Goal: Task Accomplishment & Management: Use online tool/utility

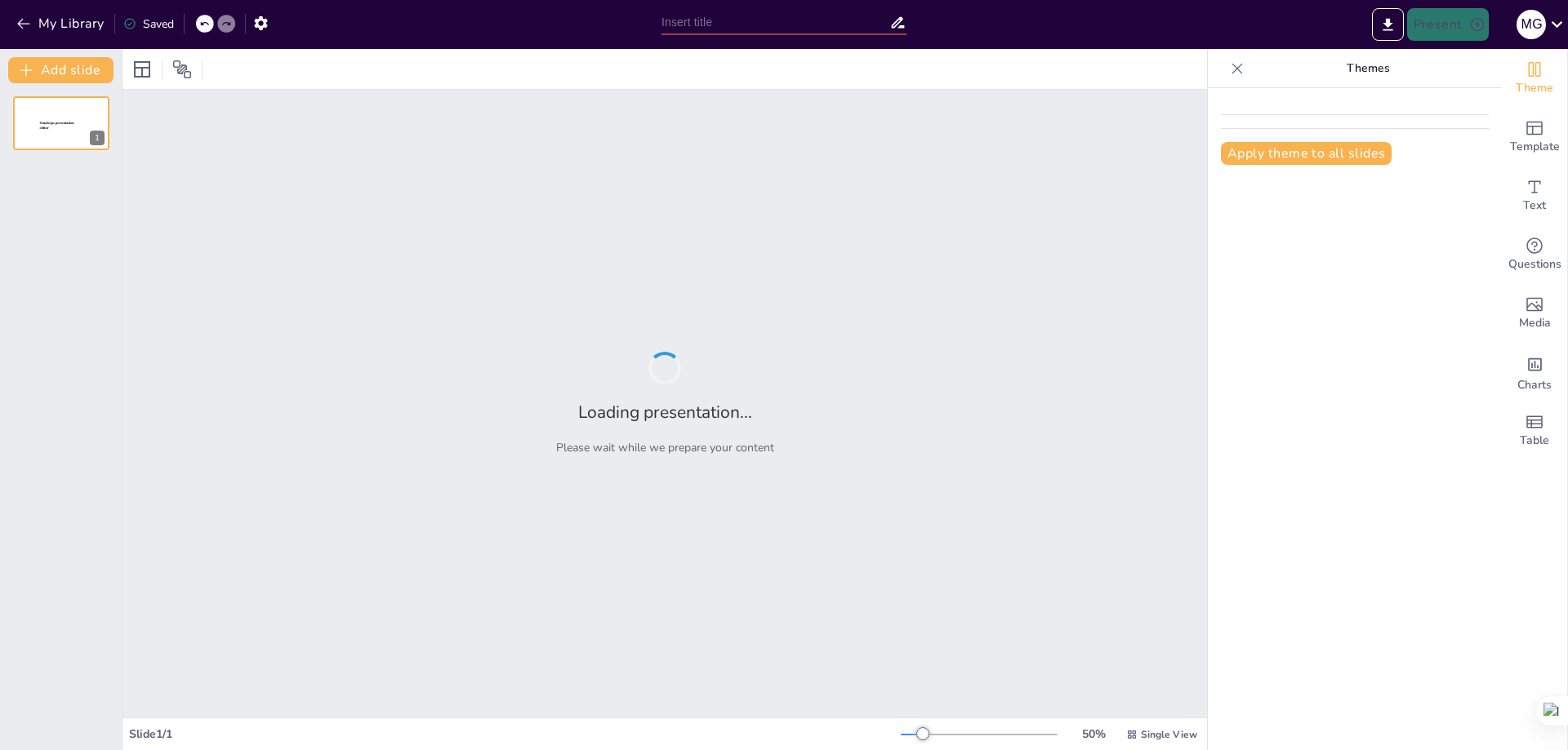
type input "New Sendsteps"
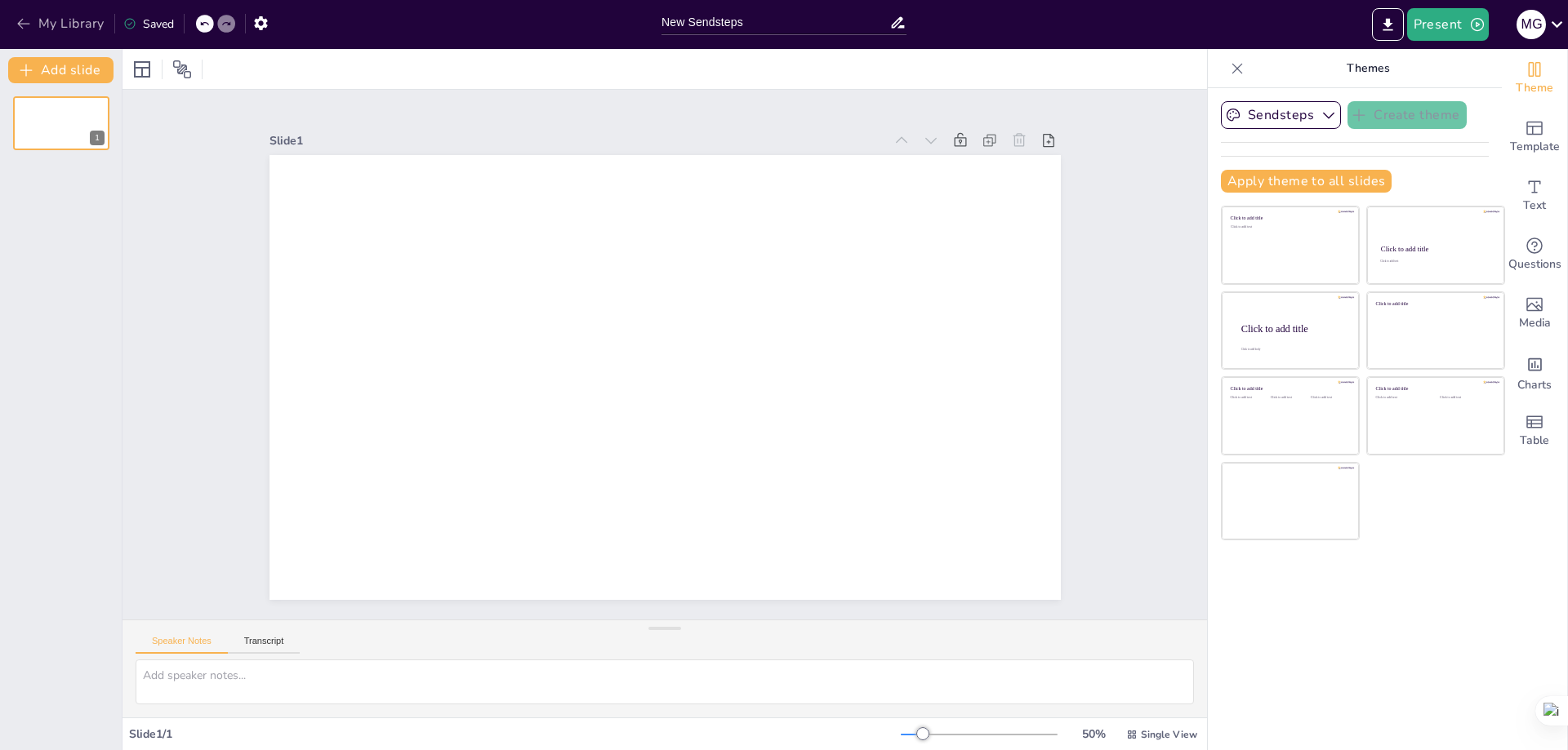
click at [33, 18] on button "My Library" at bounding box center [61, 23] width 99 height 26
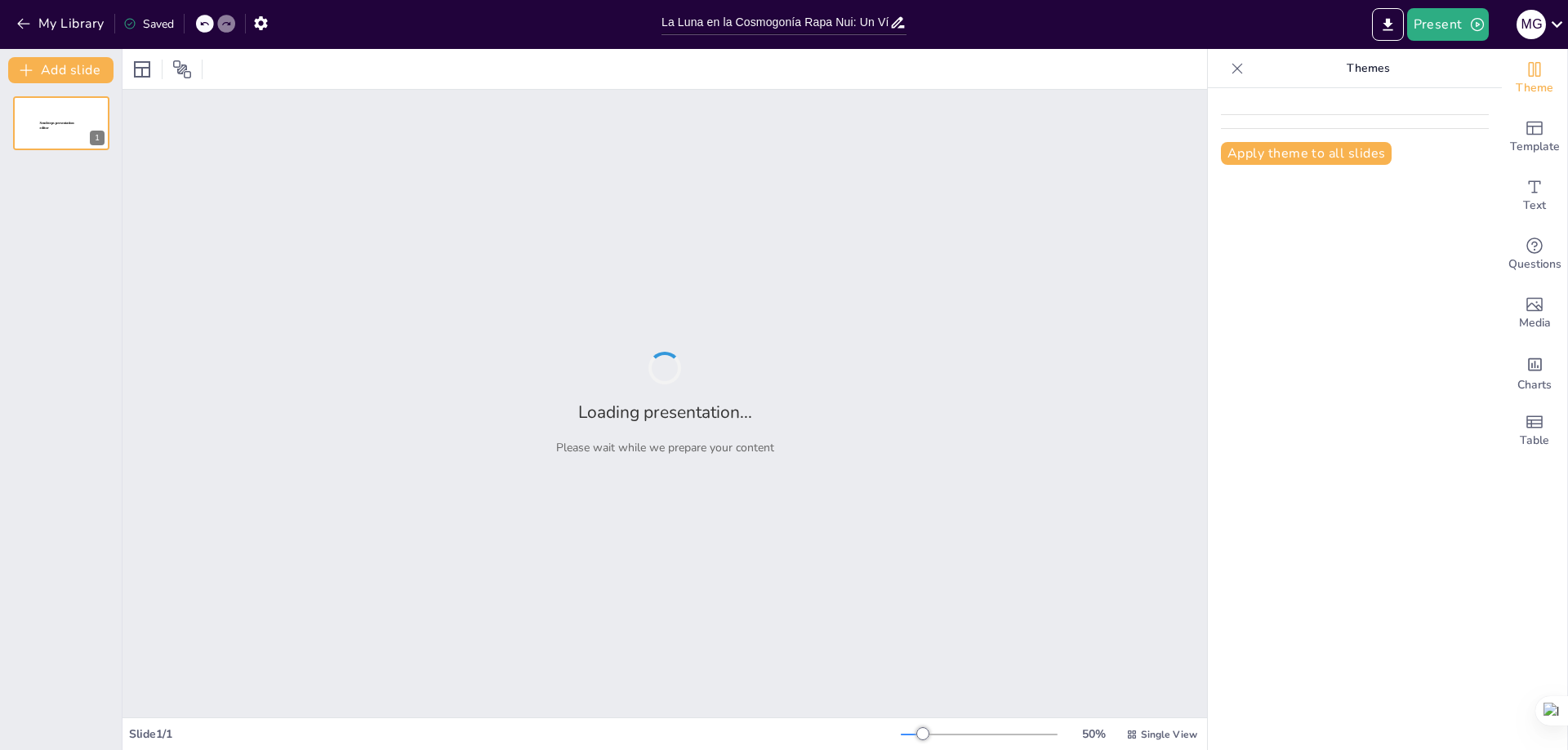
type input "La Luna en la Cosmogonía Rapa Nui: Un Vínculo Cultural"
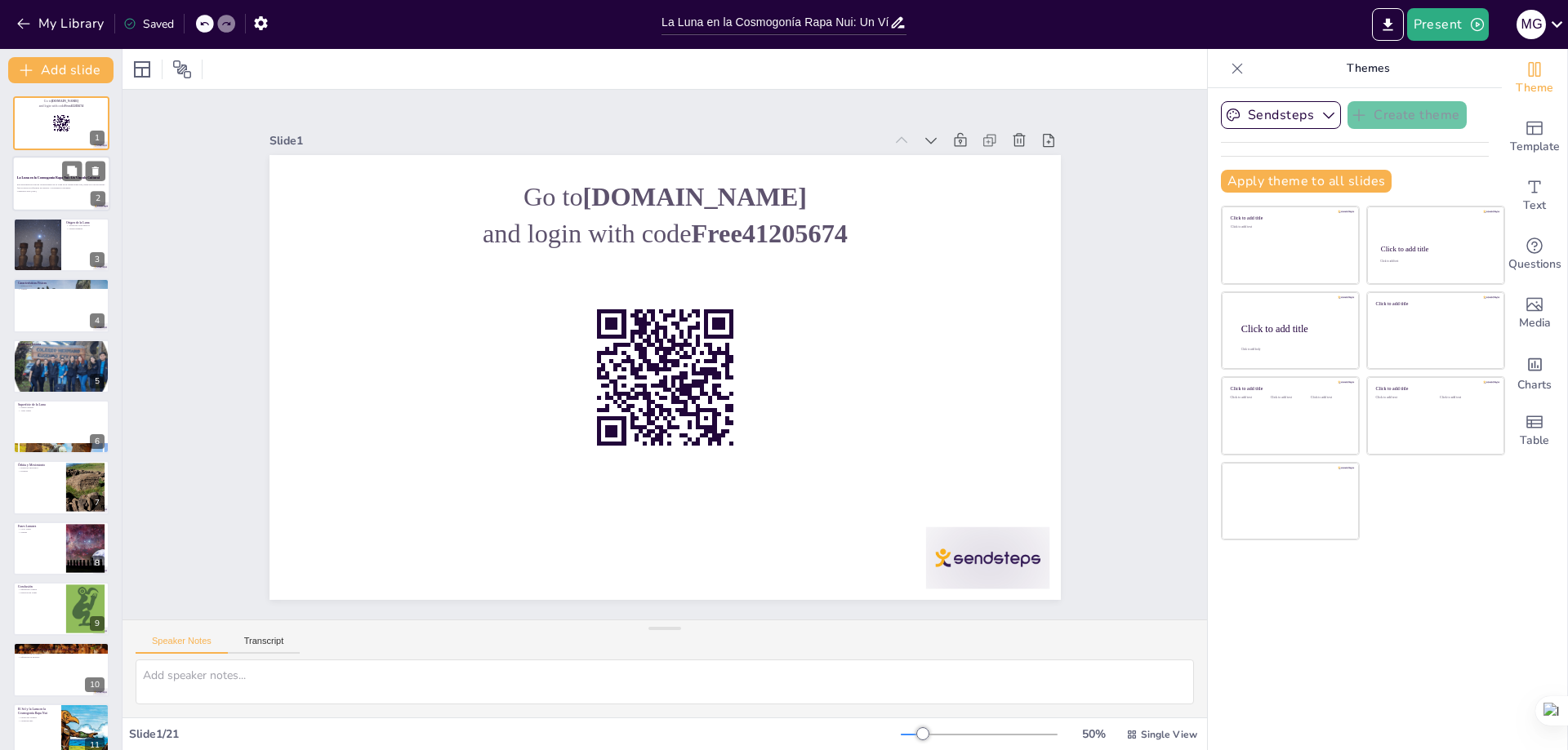
click at [65, 181] on div "La Luna en la Cosmogonía Rapa Nui: Un Vínculo Cultural" at bounding box center [61, 178] width 88 height 8
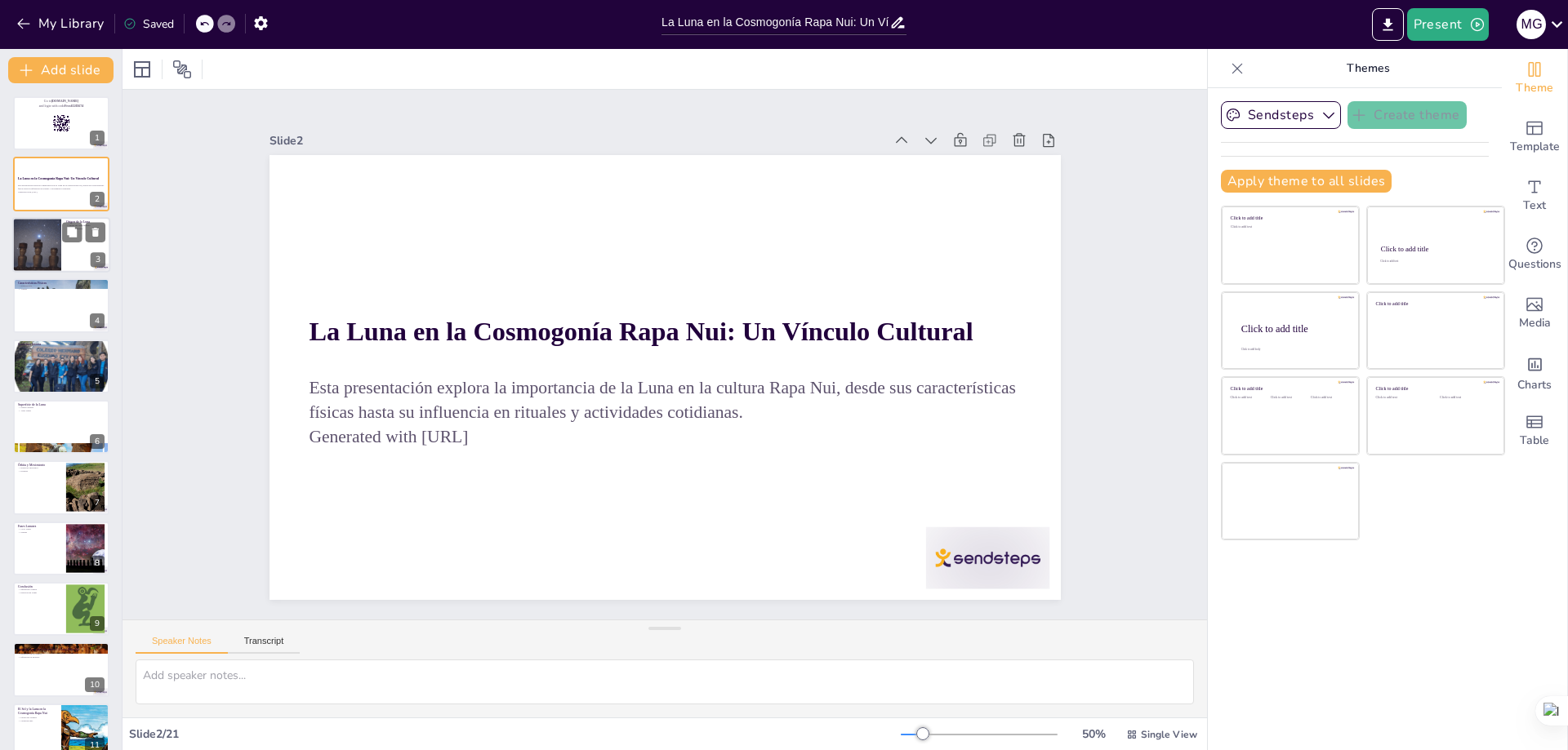
click at [37, 240] on div at bounding box center [36, 244] width 49 height 73
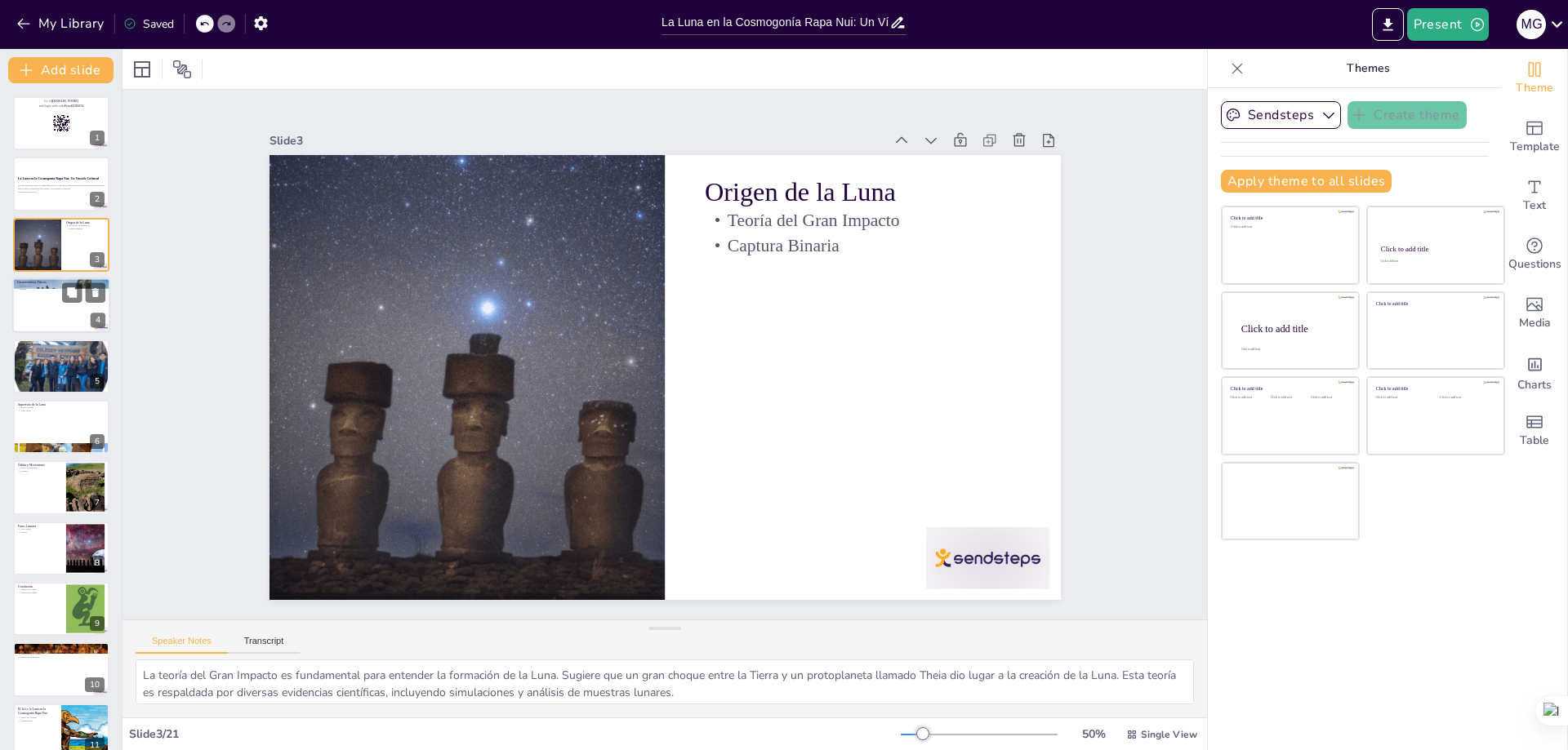
click at [46, 307] on div at bounding box center [61, 305] width 98 height 56
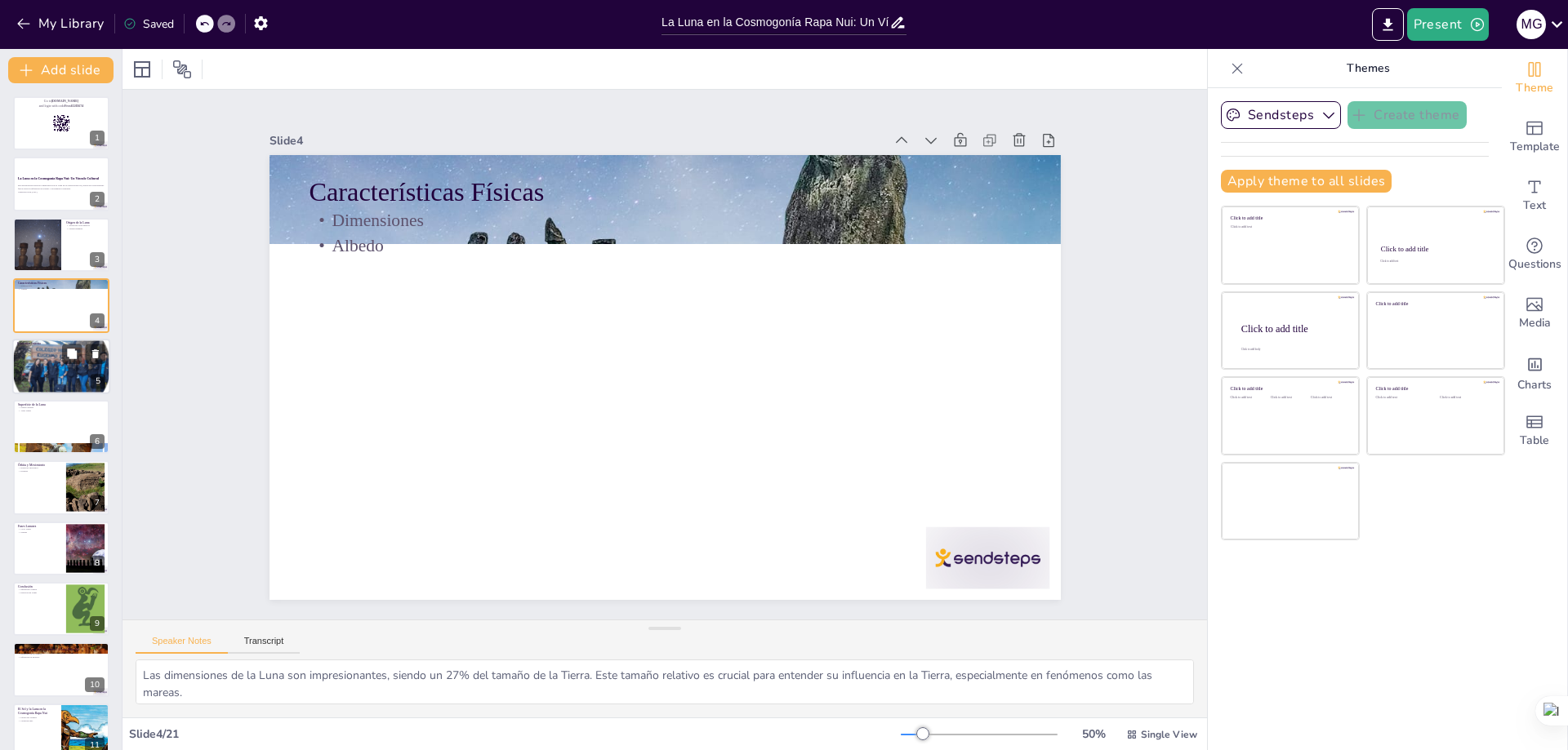
click at [38, 364] on div at bounding box center [61, 366] width 98 height 98
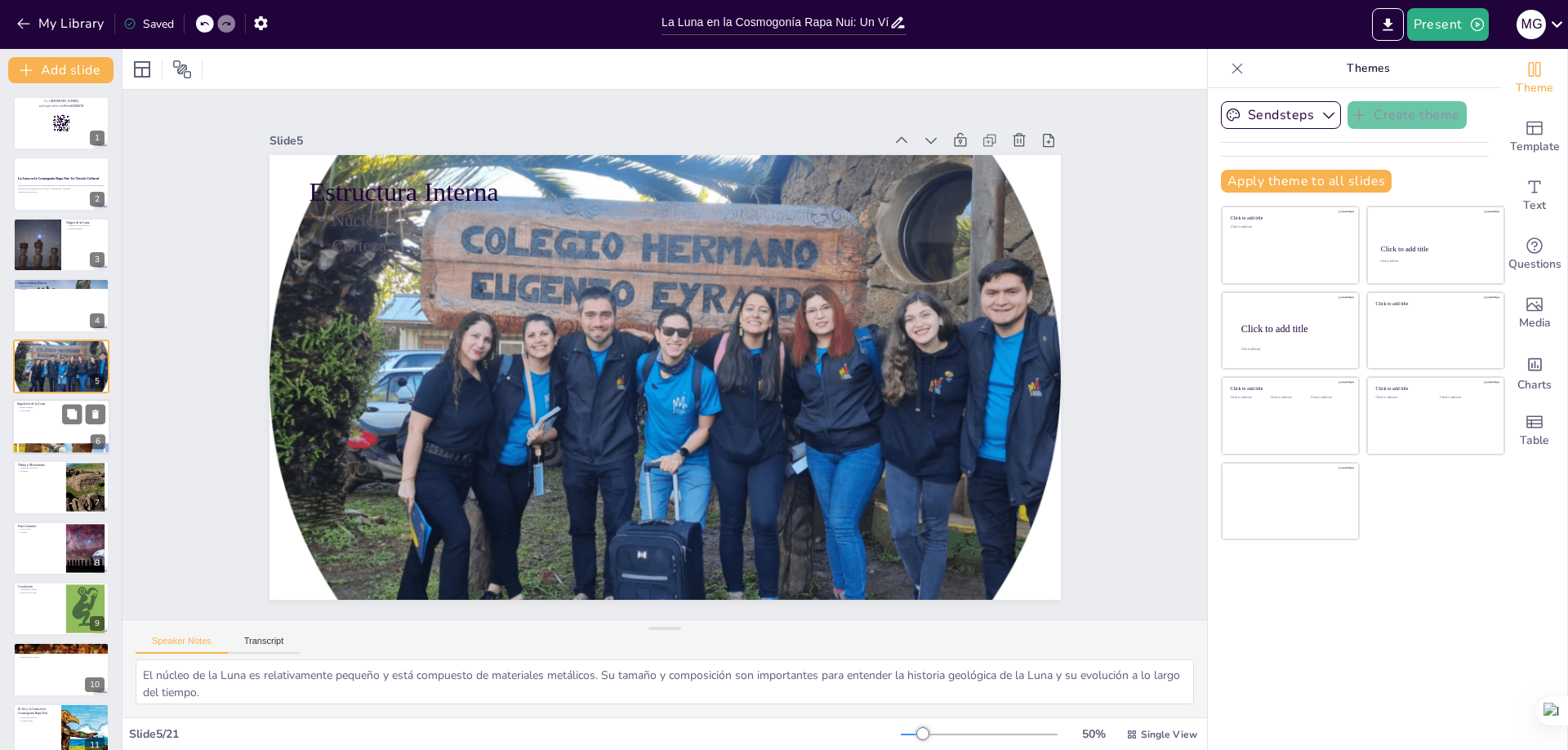
click at [29, 424] on div at bounding box center [61, 427] width 98 height 56
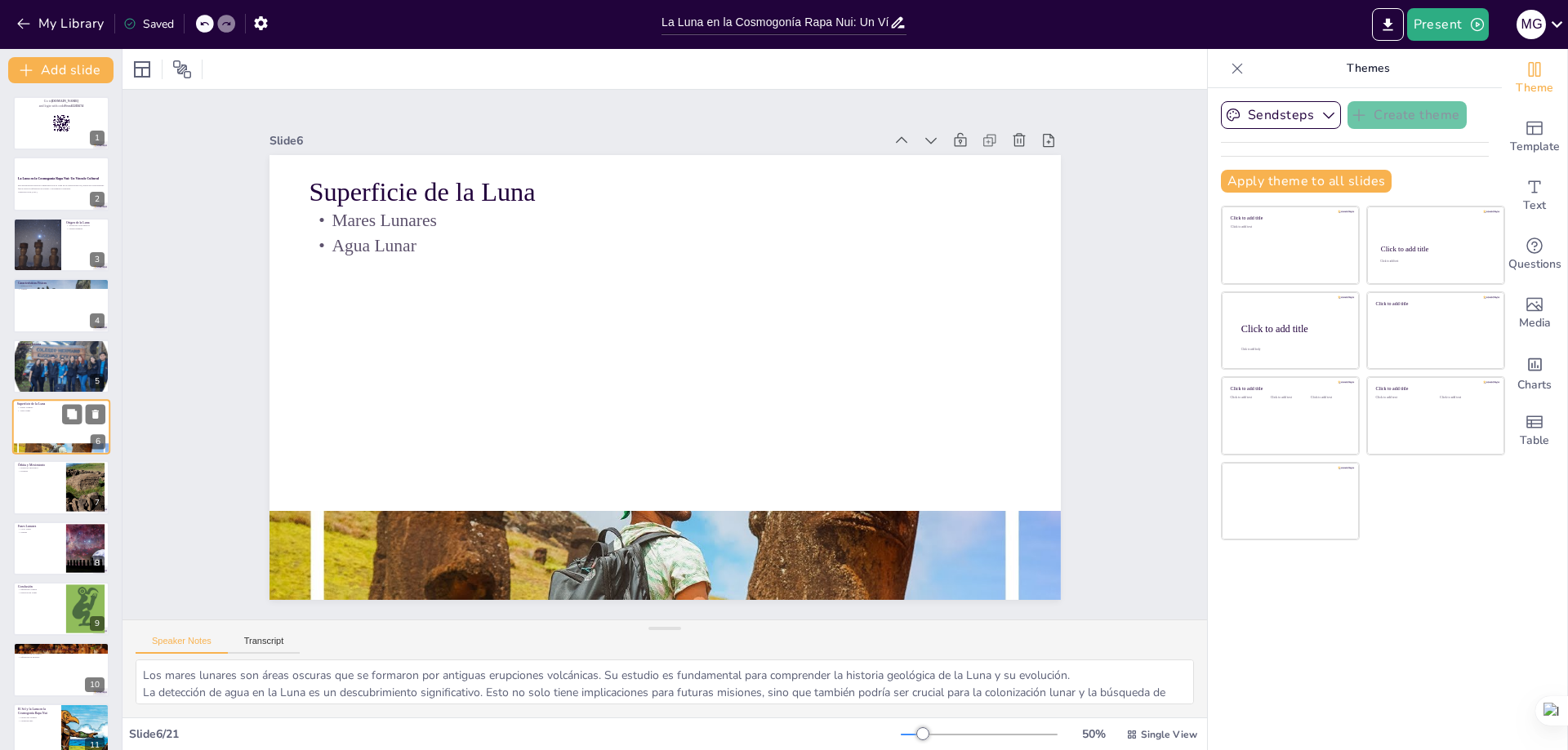
scroll to position [10, 0]
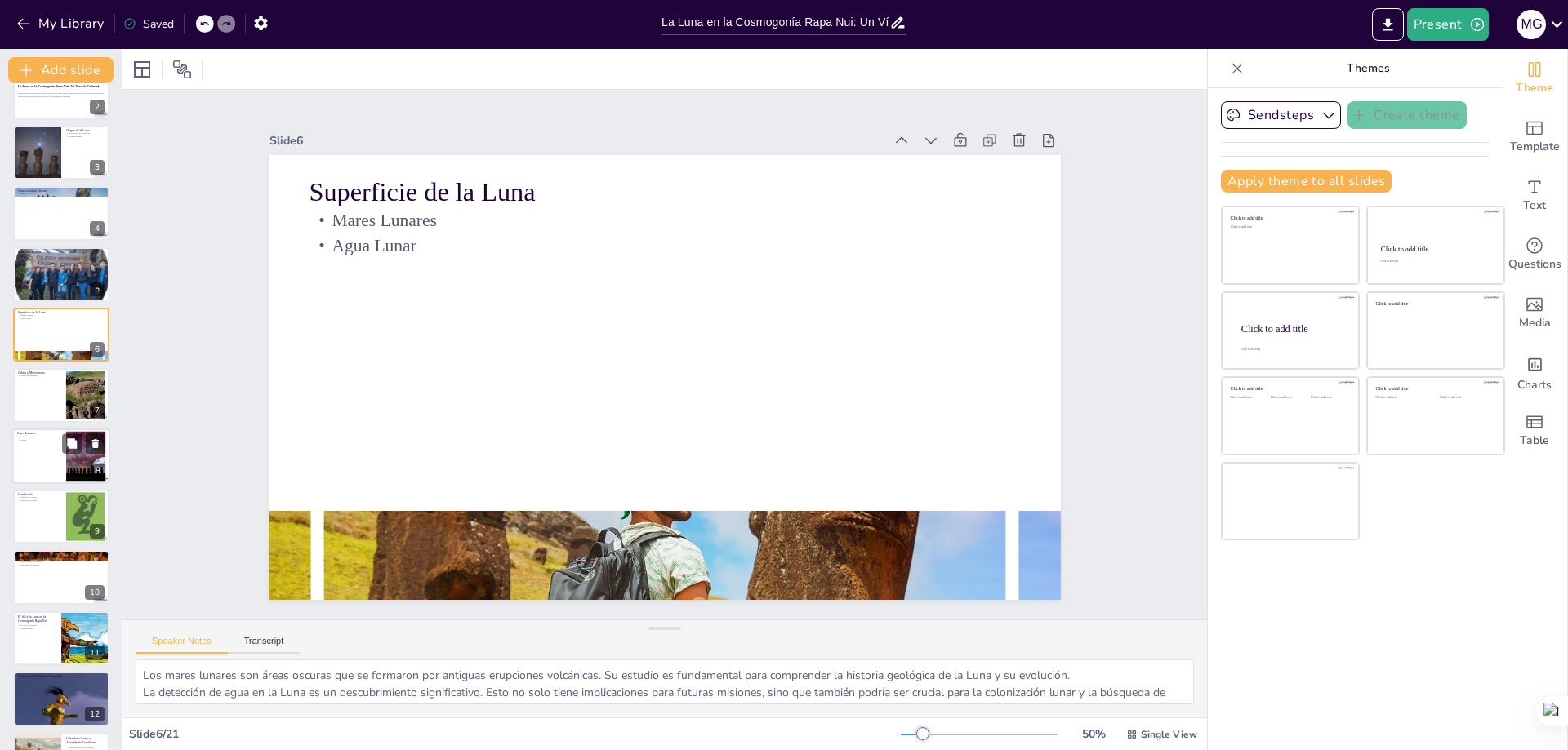
click at [32, 442] on div at bounding box center [61, 456] width 98 height 56
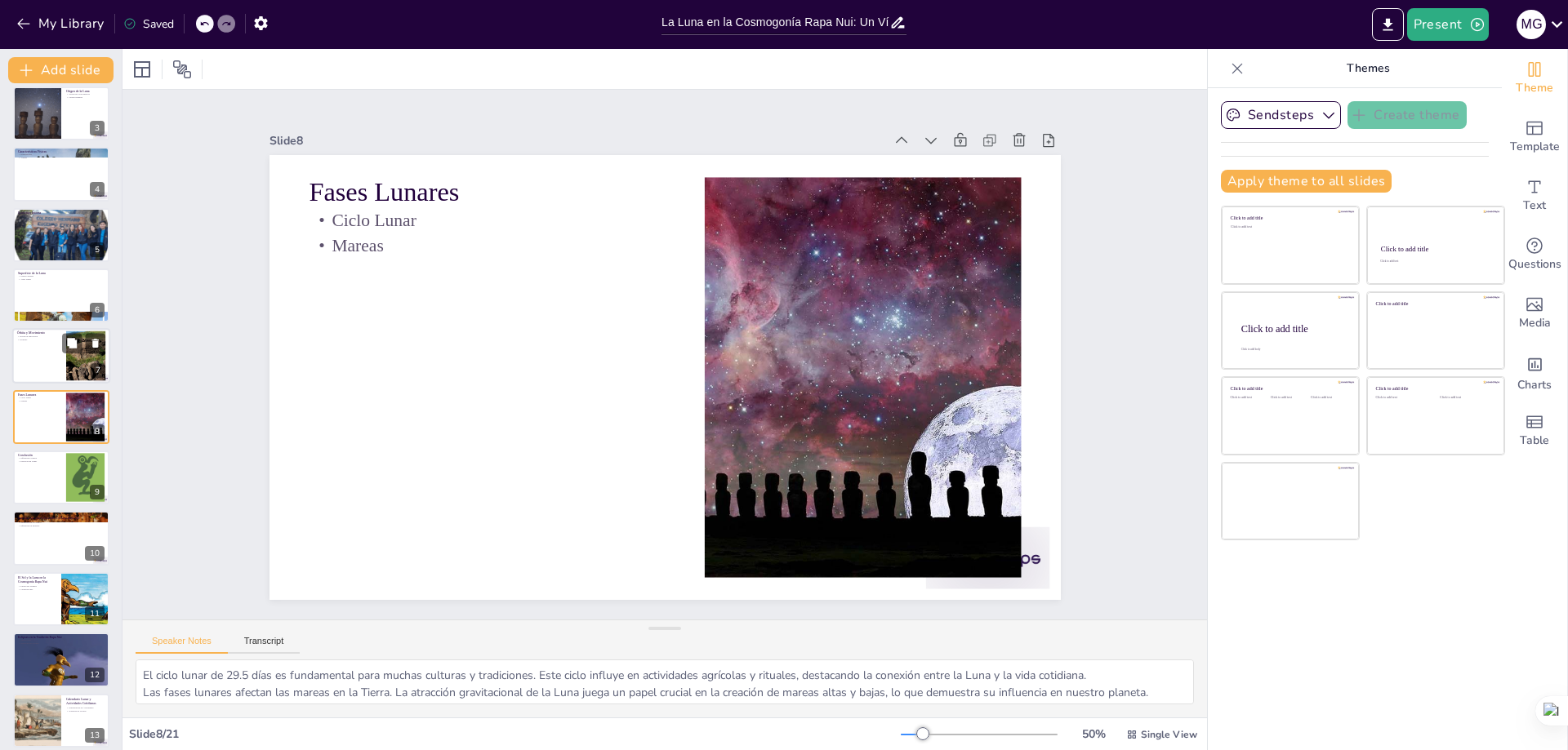
click at [38, 353] on div at bounding box center [61, 356] width 98 height 56
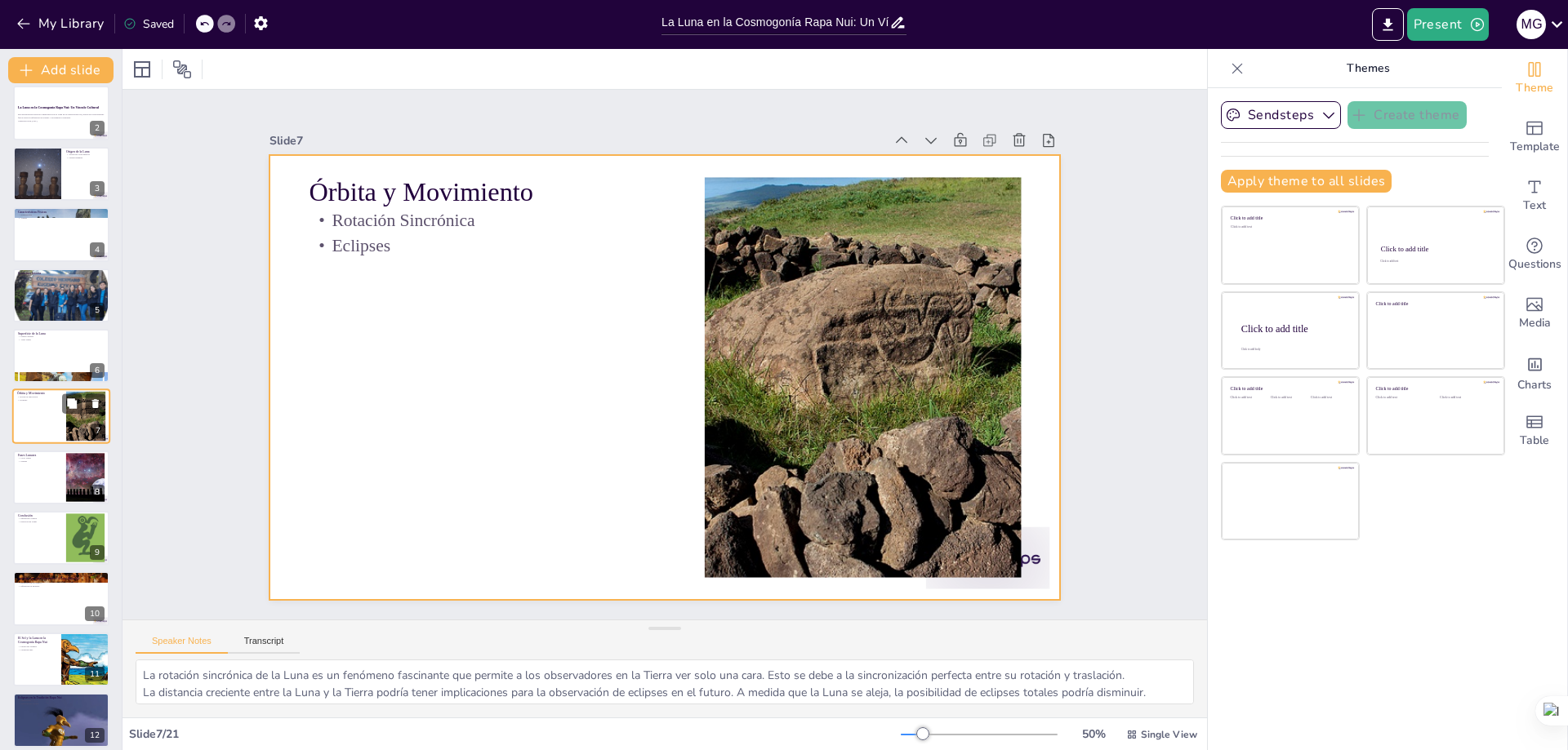
scroll to position [316, 0]
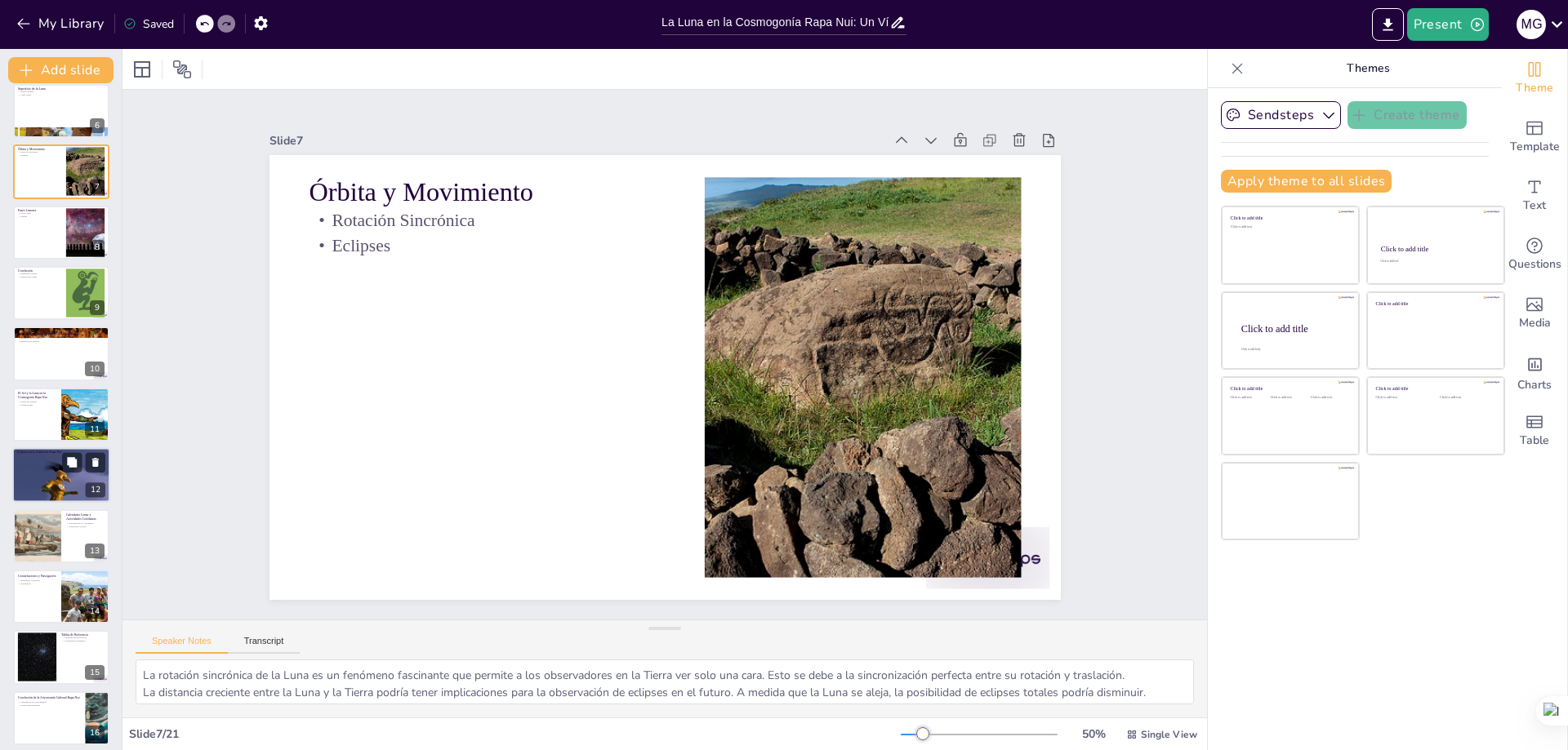
click at [49, 485] on div at bounding box center [61, 475] width 98 height 56
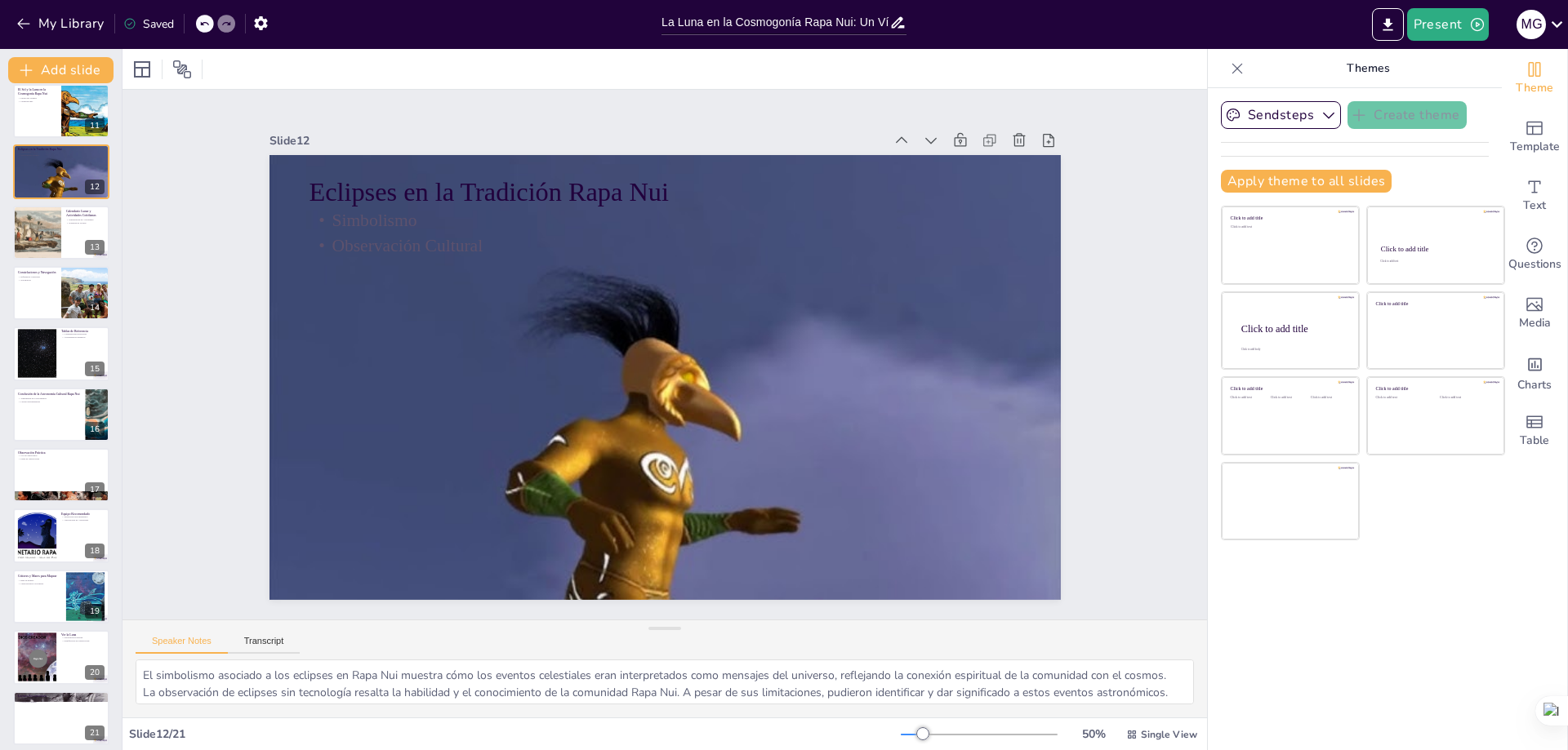
scroll to position [628, 0]
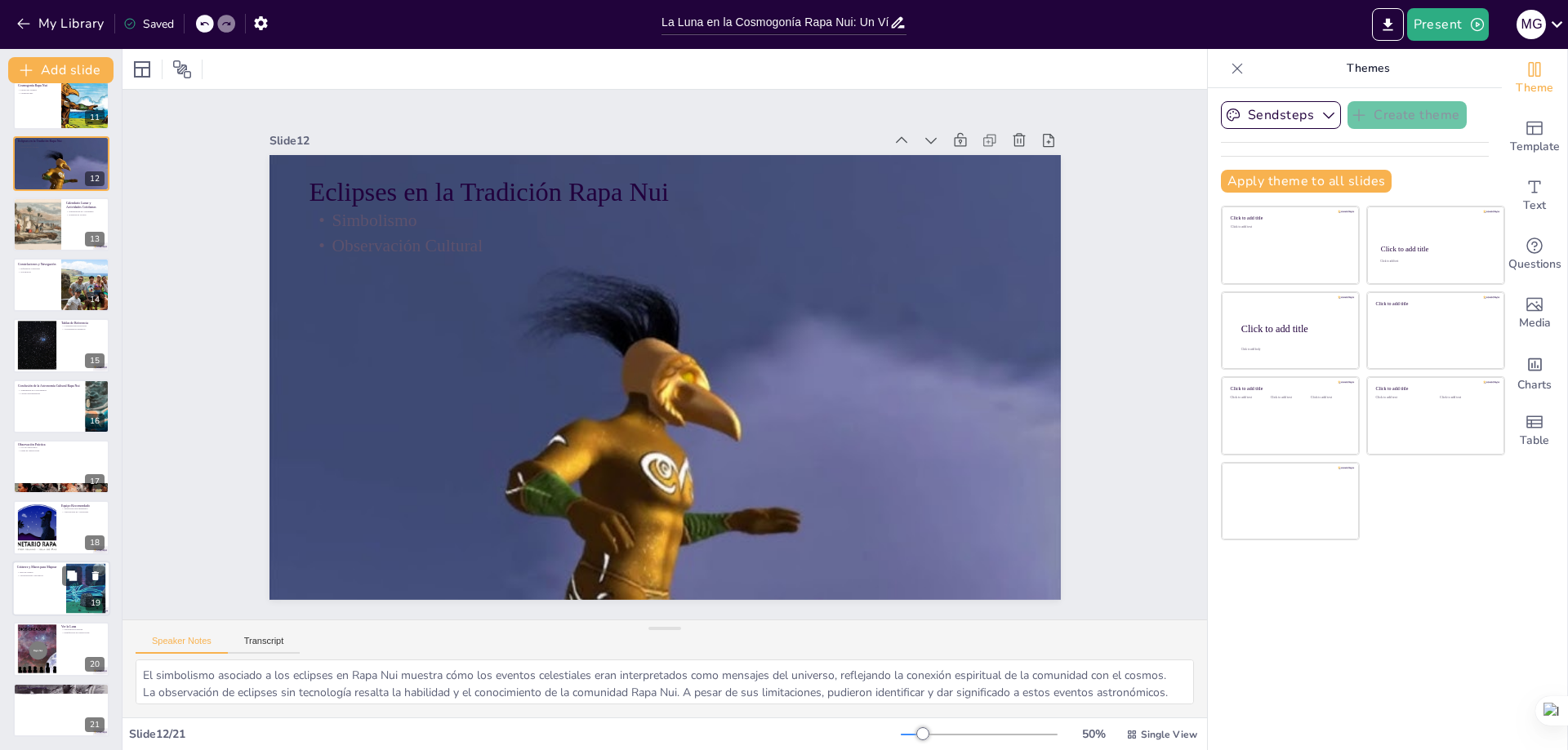
click at [46, 586] on div at bounding box center [61, 588] width 98 height 56
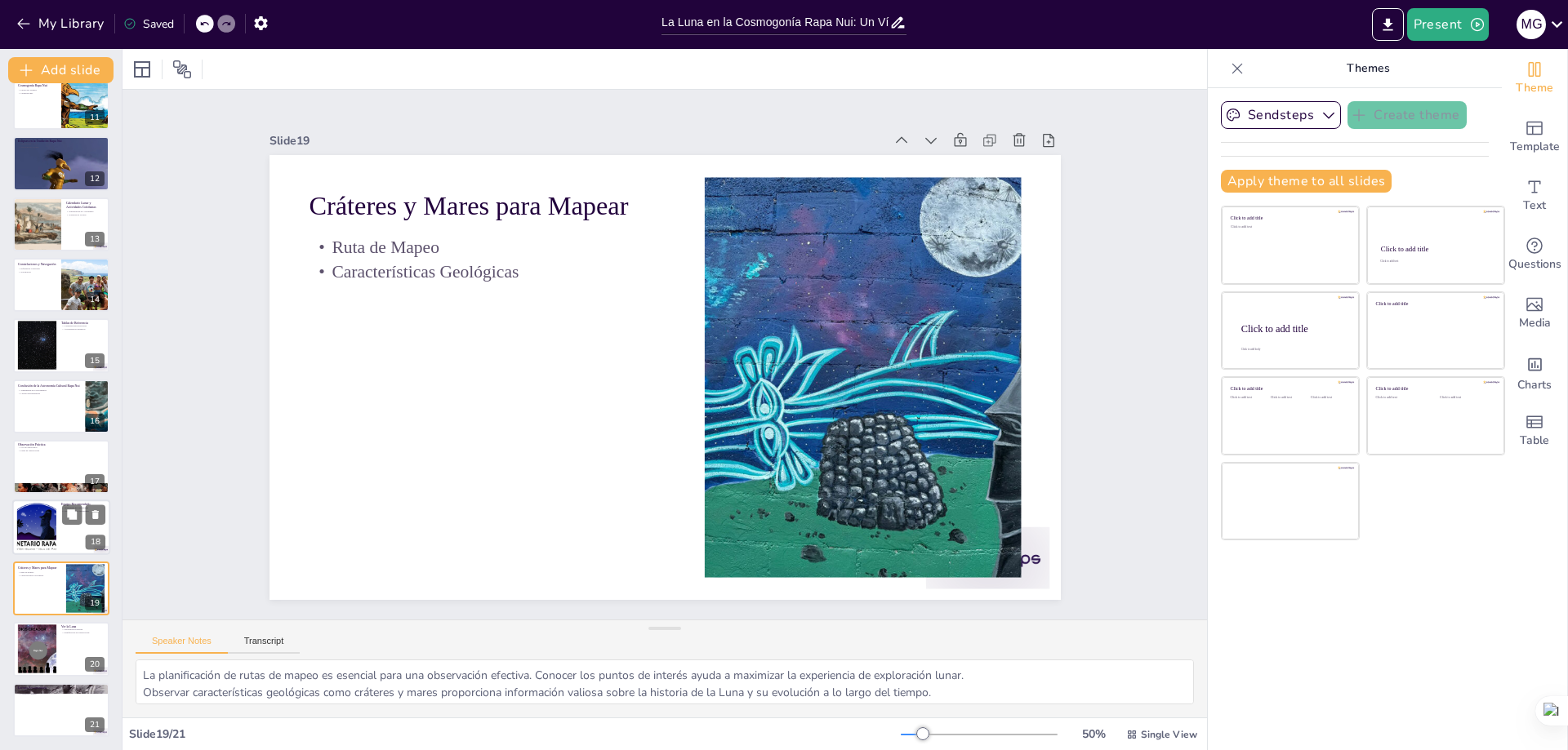
click at [40, 531] on div at bounding box center [36, 527] width 74 height 50
type textarea "La elección de telescopios adecuados es esencial para una buena experiencia de …"
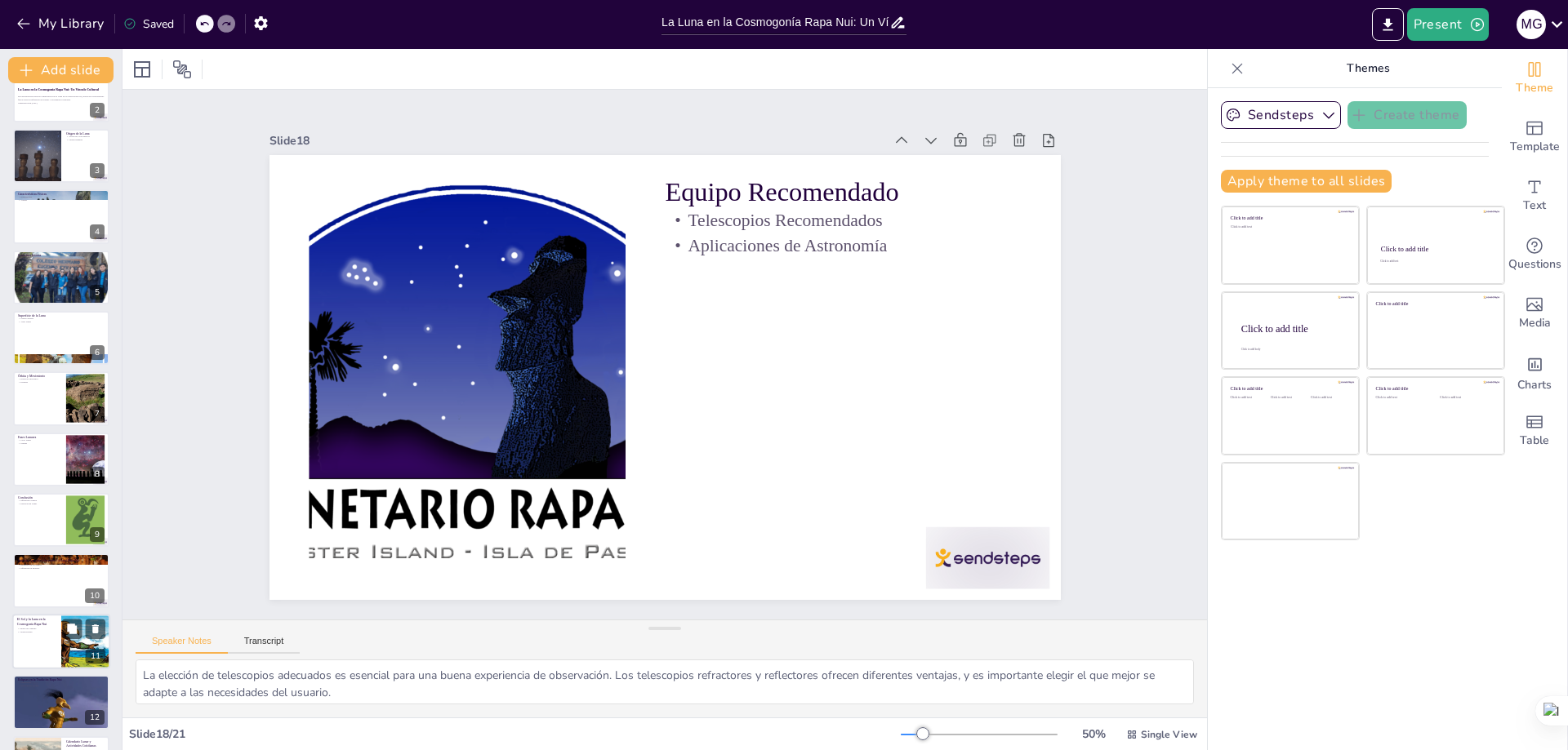
scroll to position [0, 0]
